Goal: Information Seeking & Learning: Learn about a topic

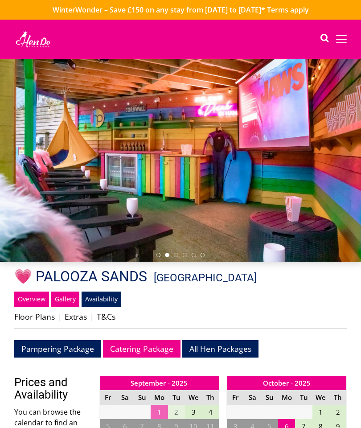
click at [67, 299] on link "Gallery" at bounding box center [65, 299] width 28 height 15
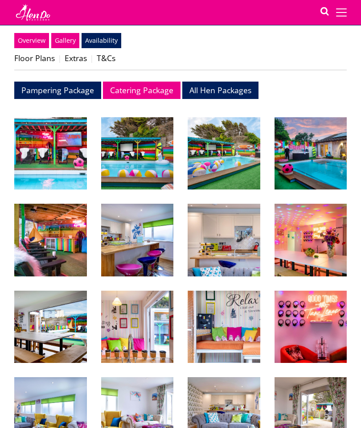
scroll to position [245, 0]
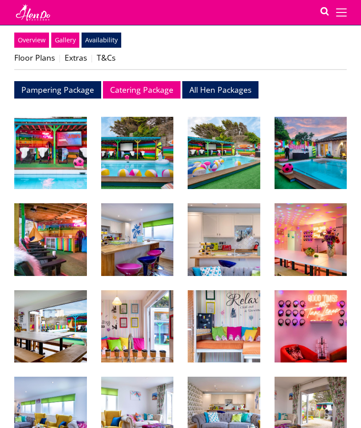
click at [132, 157] on img at bounding box center [137, 153] width 73 height 73
click at [29, 58] on link "Floor Plans" at bounding box center [34, 57] width 41 height 11
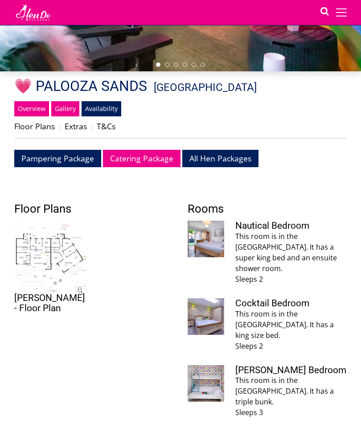
scroll to position [177, 0]
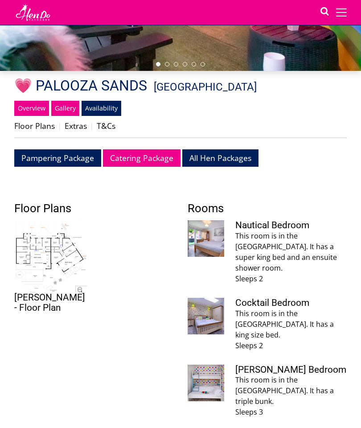
click at [63, 260] on img at bounding box center [50, 256] width 73 height 73
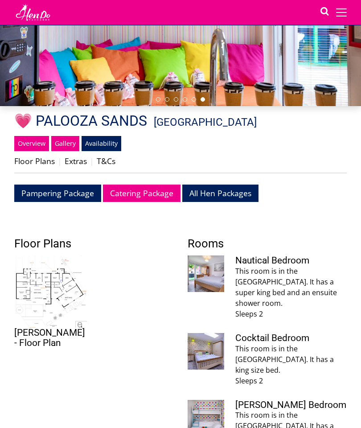
scroll to position [141, 0]
click at [35, 142] on link "Overview" at bounding box center [31, 143] width 35 height 15
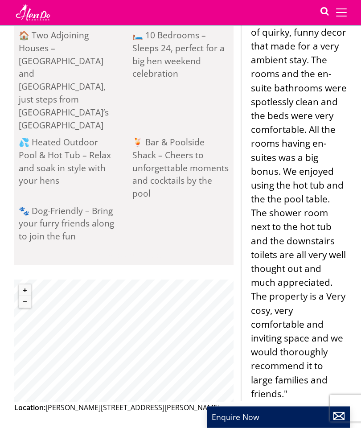
scroll to position [656, 0]
click at [28, 284] on button "Zoom in" at bounding box center [25, 290] width 12 height 12
click at [27, 284] on button "Zoom in" at bounding box center [25, 290] width 12 height 12
click at [21, 284] on button "Zoom in" at bounding box center [25, 290] width 12 height 12
click at [25, 284] on button "Zoom in" at bounding box center [25, 290] width 12 height 12
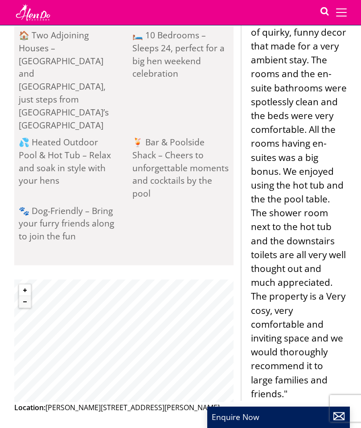
click at [24, 284] on button "Zoom in" at bounding box center [25, 290] width 12 height 12
click at [25, 284] on button "Zoom in" at bounding box center [25, 290] width 12 height 12
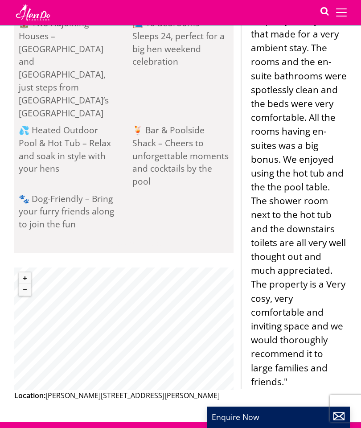
scroll to position [667, 0]
